Goal: Information Seeking & Learning: Understand process/instructions

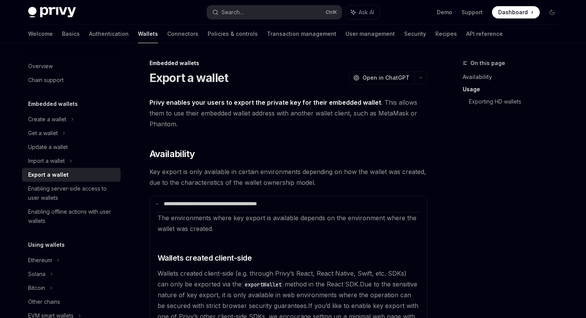
scroll to position [179, 0]
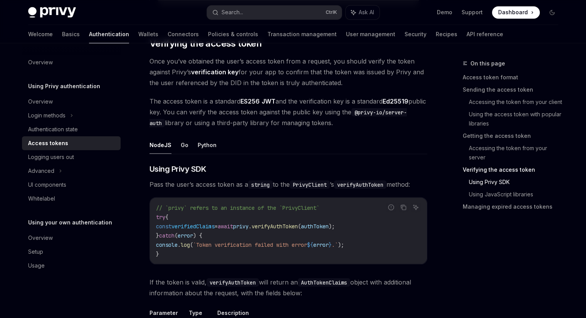
scroll to position [1264, 0]
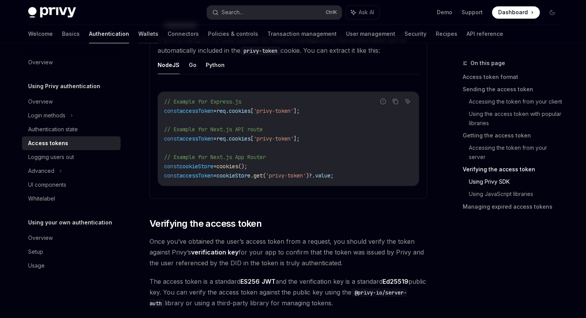
click at [138, 37] on link "Wallets" at bounding box center [148, 34] width 20 height 19
type textarea "*"
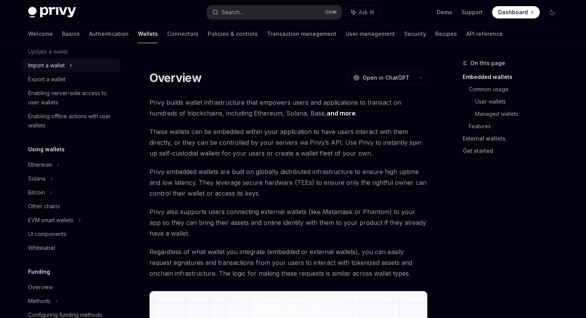
scroll to position [95, 0]
click at [56, 166] on div "Ethereum" at bounding box center [71, 165] width 99 height 14
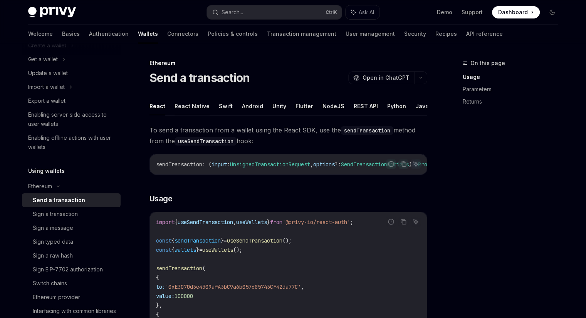
click at [192, 108] on button "React Native" at bounding box center [192, 106] width 35 height 18
type textarea "*"
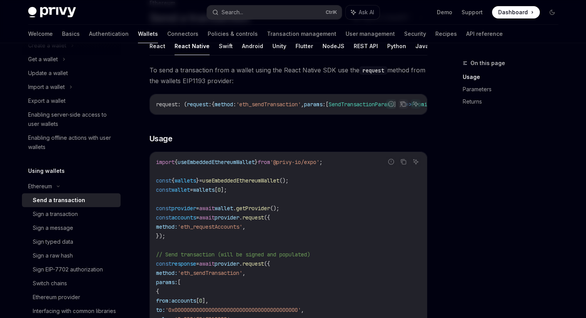
scroll to position [145, 0]
